Goal: Task Accomplishment & Management: Use online tool/utility

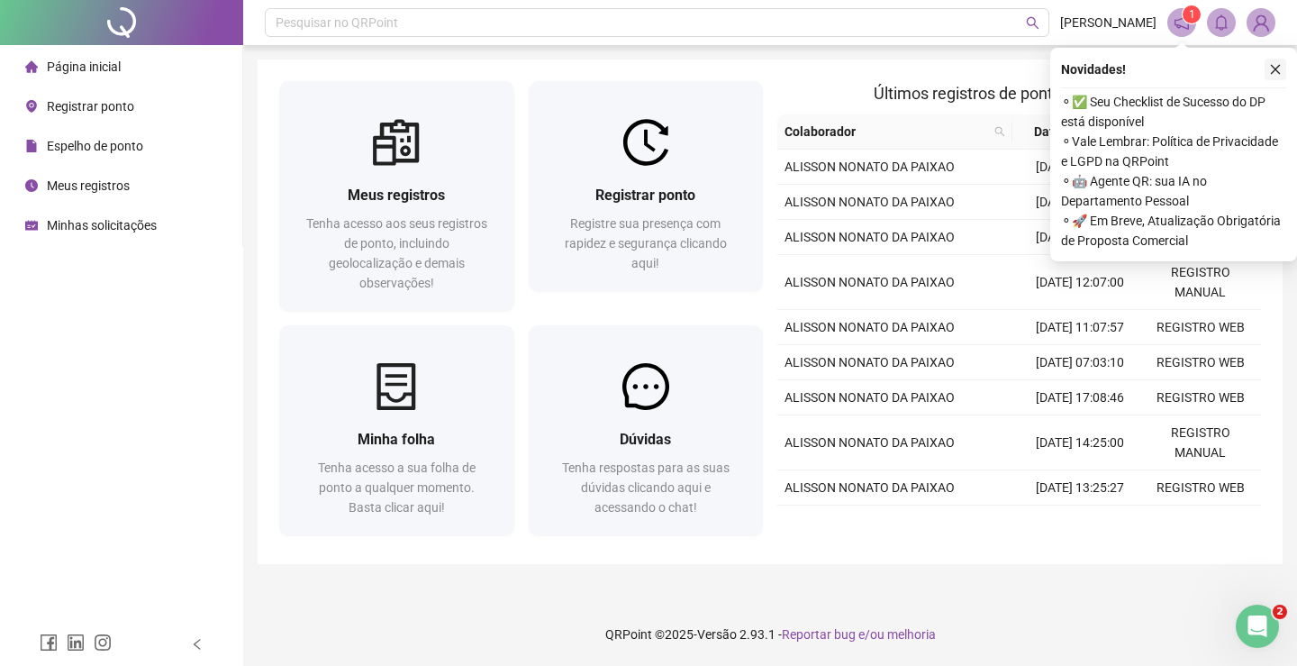
click at [1267, 66] on button "button" at bounding box center [1276, 70] width 22 height 22
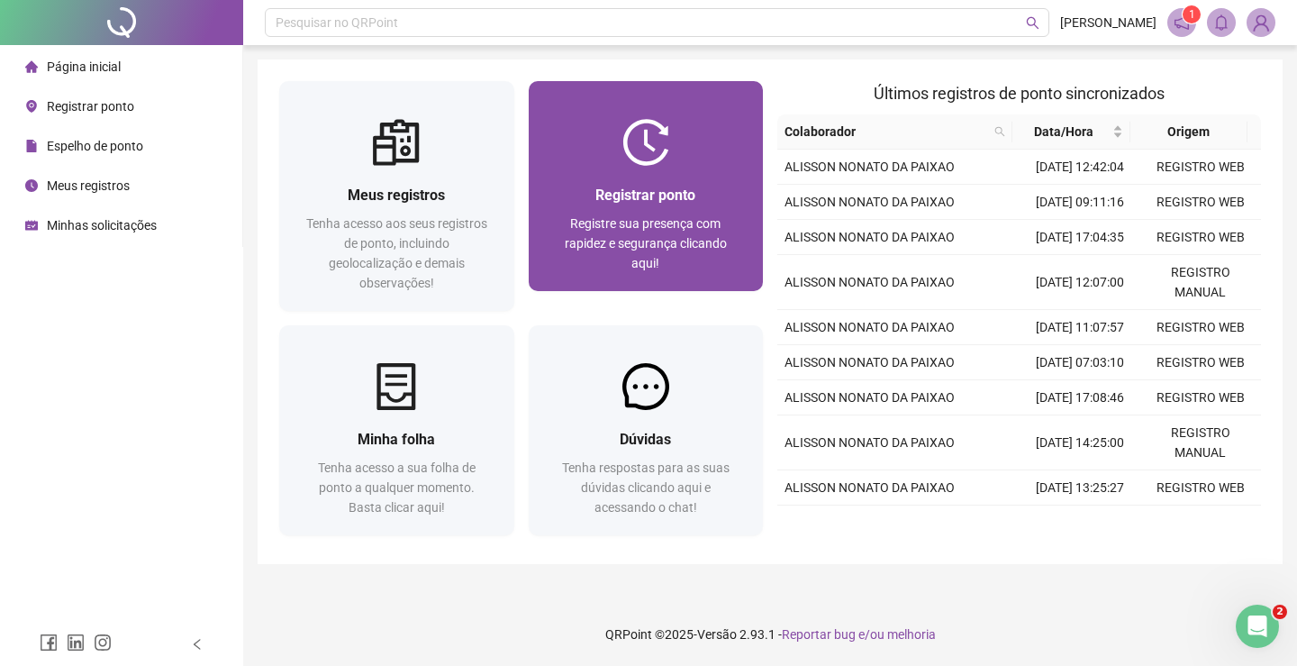
click at [658, 186] on span "Registrar ponto" at bounding box center [646, 194] width 100 height 17
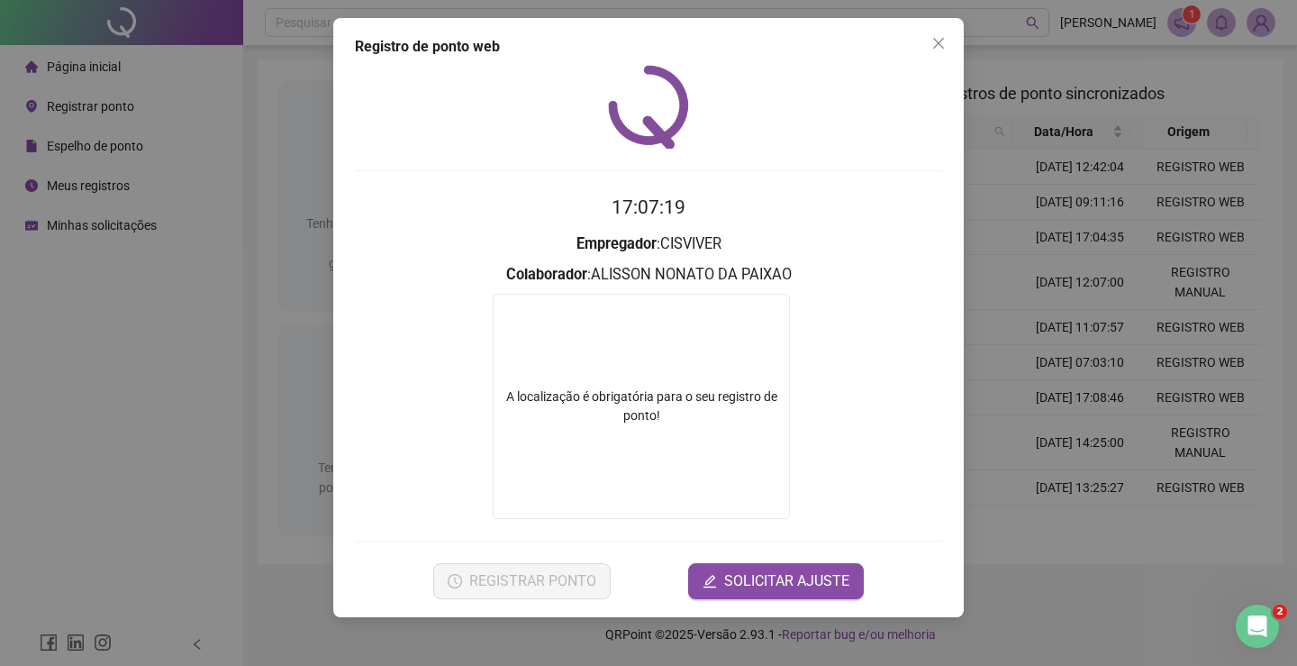
click at [903, 35] on div "Registro de ponto web 17:07:19 Empregador : CISVIVER Colaborador : [PERSON_NAME…" at bounding box center [648, 317] width 631 height 599
click at [932, 41] on icon "close" at bounding box center [939, 43] width 14 height 14
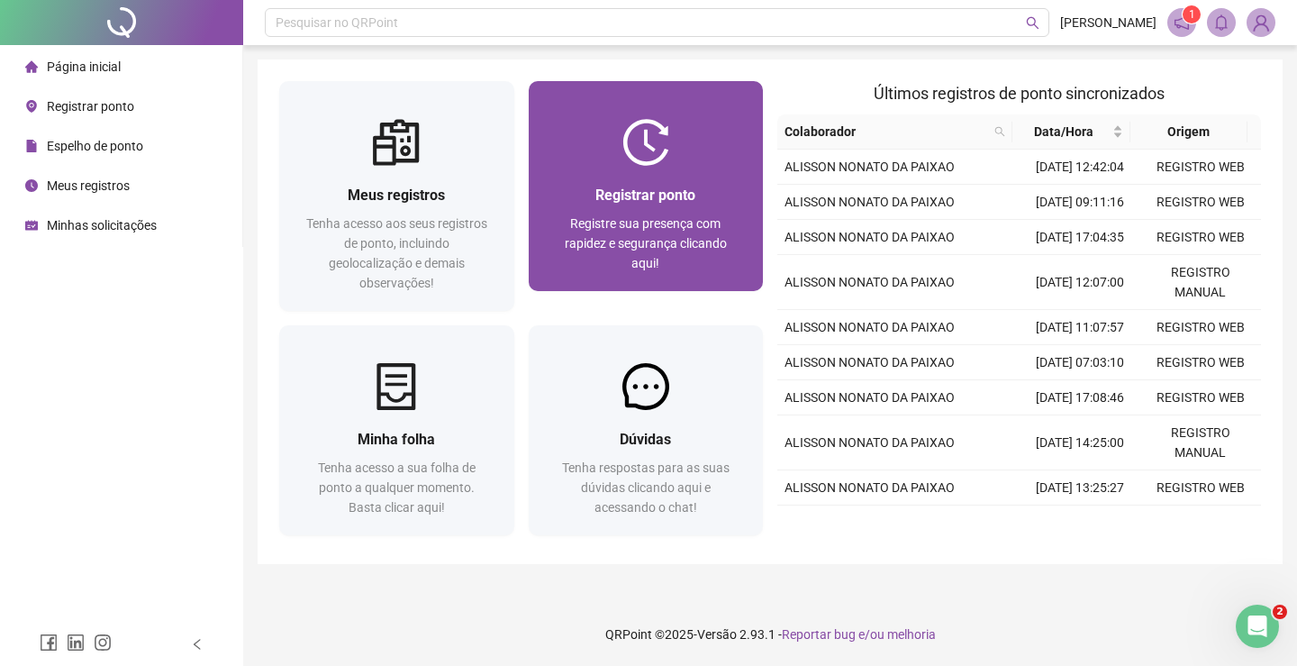
click at [692, 225] on span "Registre sua presença com rapidez e segurança clicando aqui!" at bounding box center [646, 243] width 162 height 54
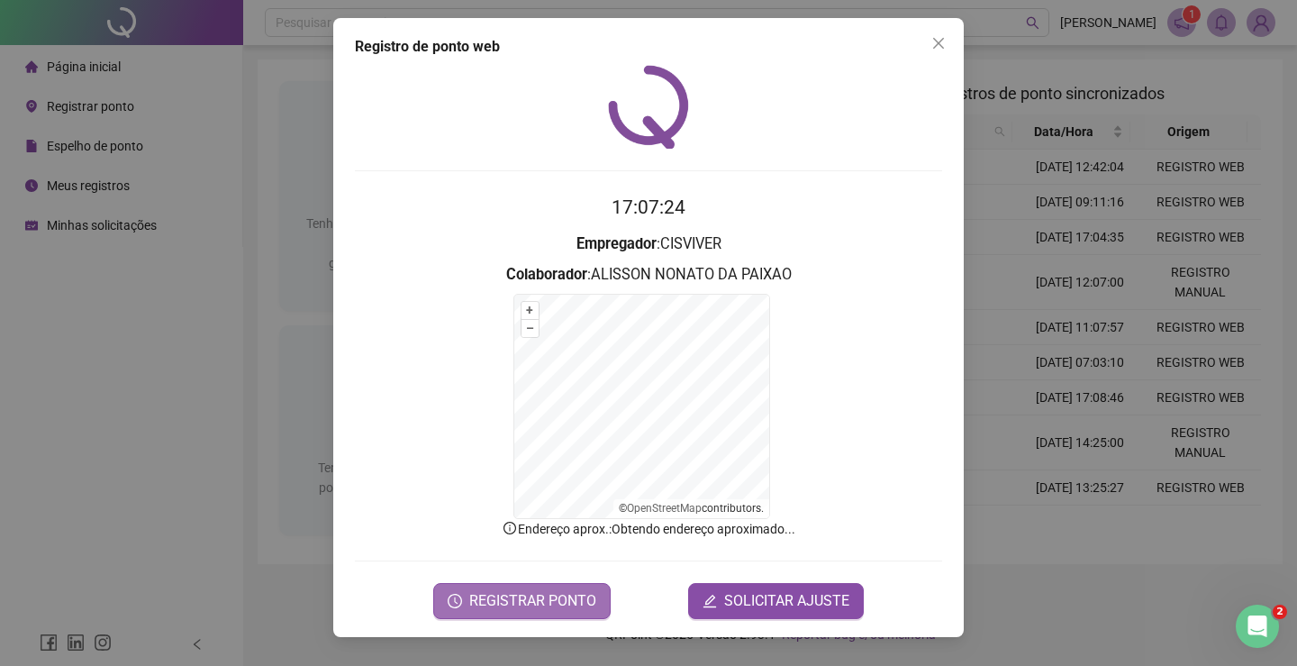
click at [552, 604] on span "REGISTRAR PONTO" at bounding box center [532, 601] width 127 height 22
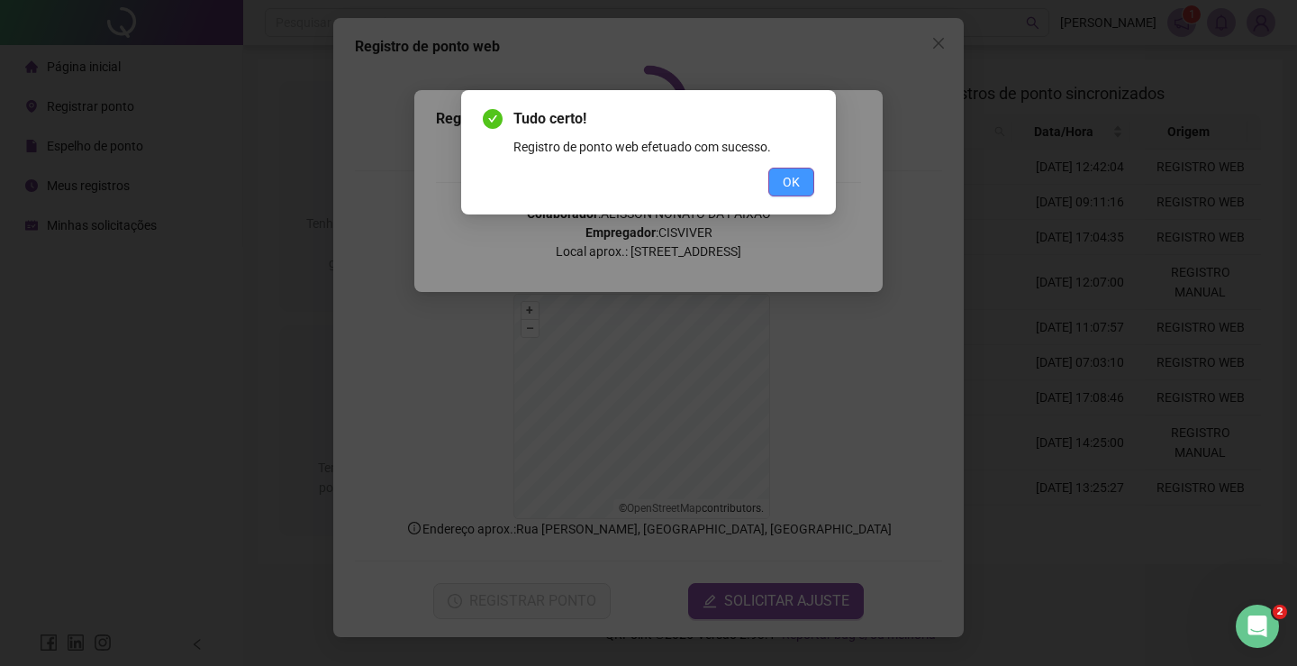
click at [786, 179] on span "OK" at bounding box center [791, 182] width 17 height 20
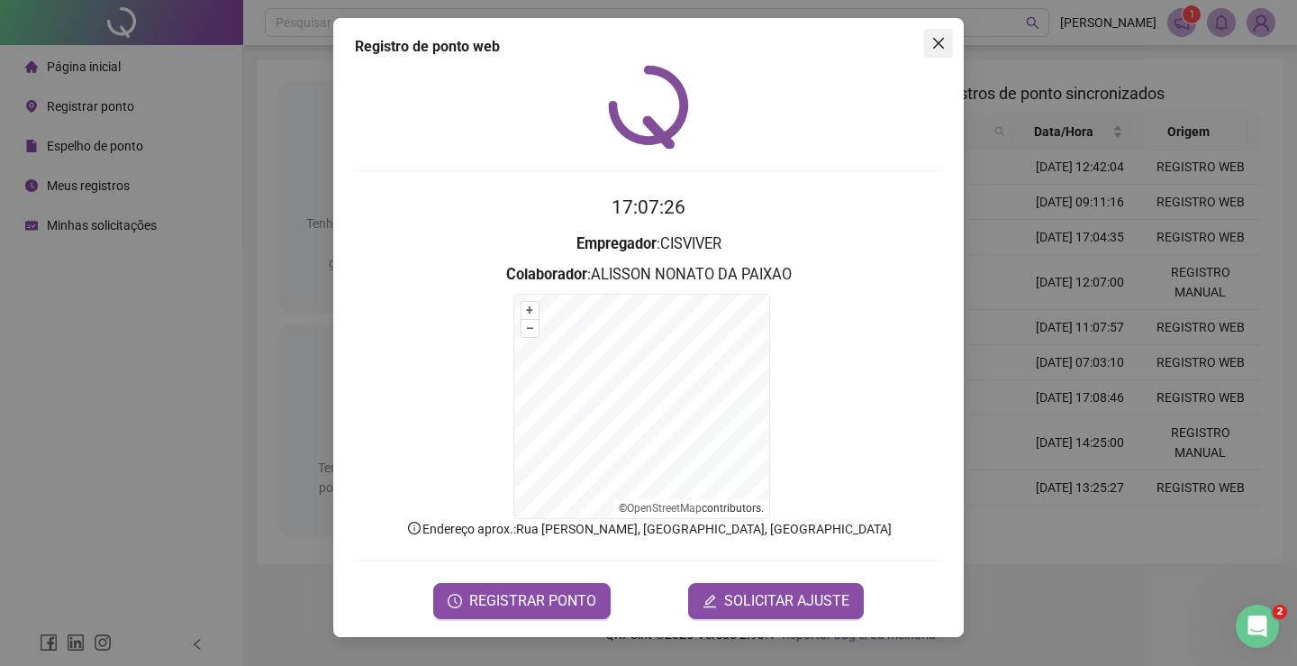
click at [942, 40] on icon "close" at bounding box center [938, 43] width 11 height 11
